Goal: Task Accomplishment & Management: Use online tool/utility

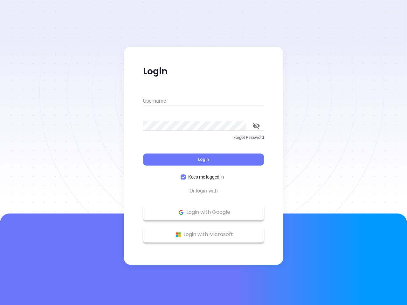
click at [203, 153] on div "Login" at bounding box center [203, 156] width 121 height 20
click at [203, 101] on input "Username" at bounding box center [203, 101] width 121 height 10
click at [256, 126] on icon "toggle password visibility" at bounding box center [256, 126] width 7 height 6
click at [203, 160] on span "Login" at bounding box center [203, 159] width 11 height 5
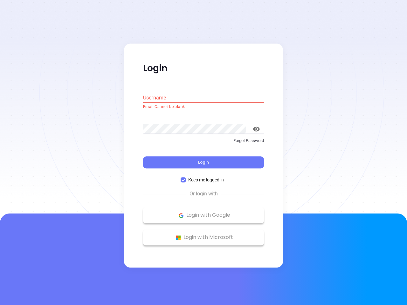
click at [203, 177] on span "Keep me logged in" at bounding box center [206, 180] width 41 height 7
click at [186, 178] on input "Keep me logged in" at bounding box center [182, 180] width 5 height 5
checkbox input "false"
click at [203, 212] on p "Login with Google" at bounding box center [203, 216] width 114 height 10
click at [203, 235] on p "Login with Microsoft" at bounding box center [203, 238] width 114 height 10
